Goal: Task Accomplishment & Management: Use online tool/utility

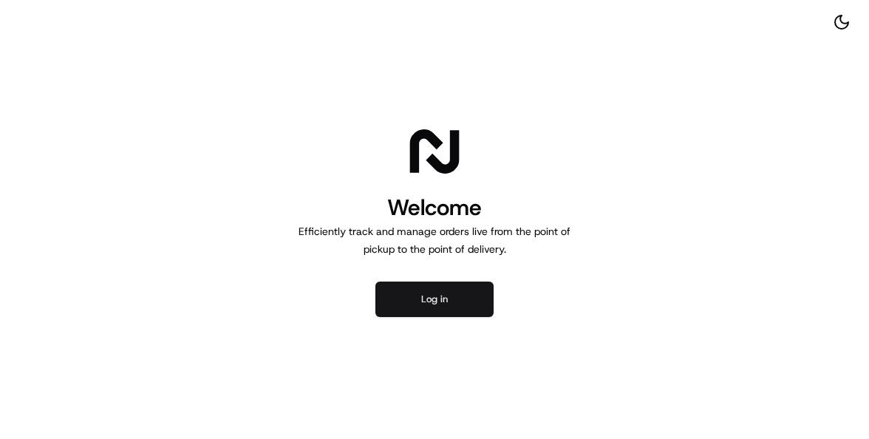
click at [448, 291] on button "Log in" at bounding box center [434, 298] width 118 height 35
